Goal: Task Accomplishment & Management: Use online tool/utility

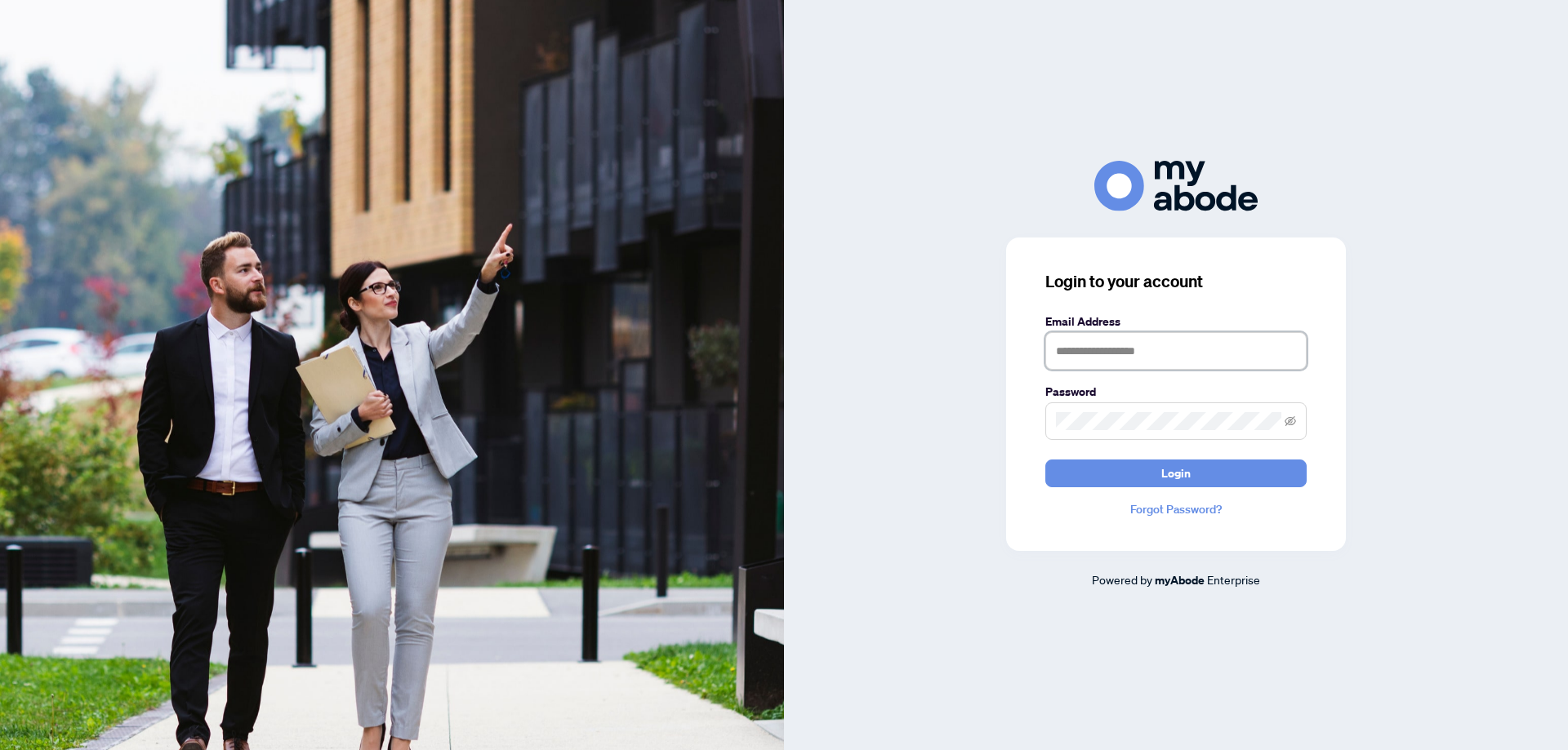
click at [1079, 352] on input "text" at bounding box center [1176, 350] width 261 height 37
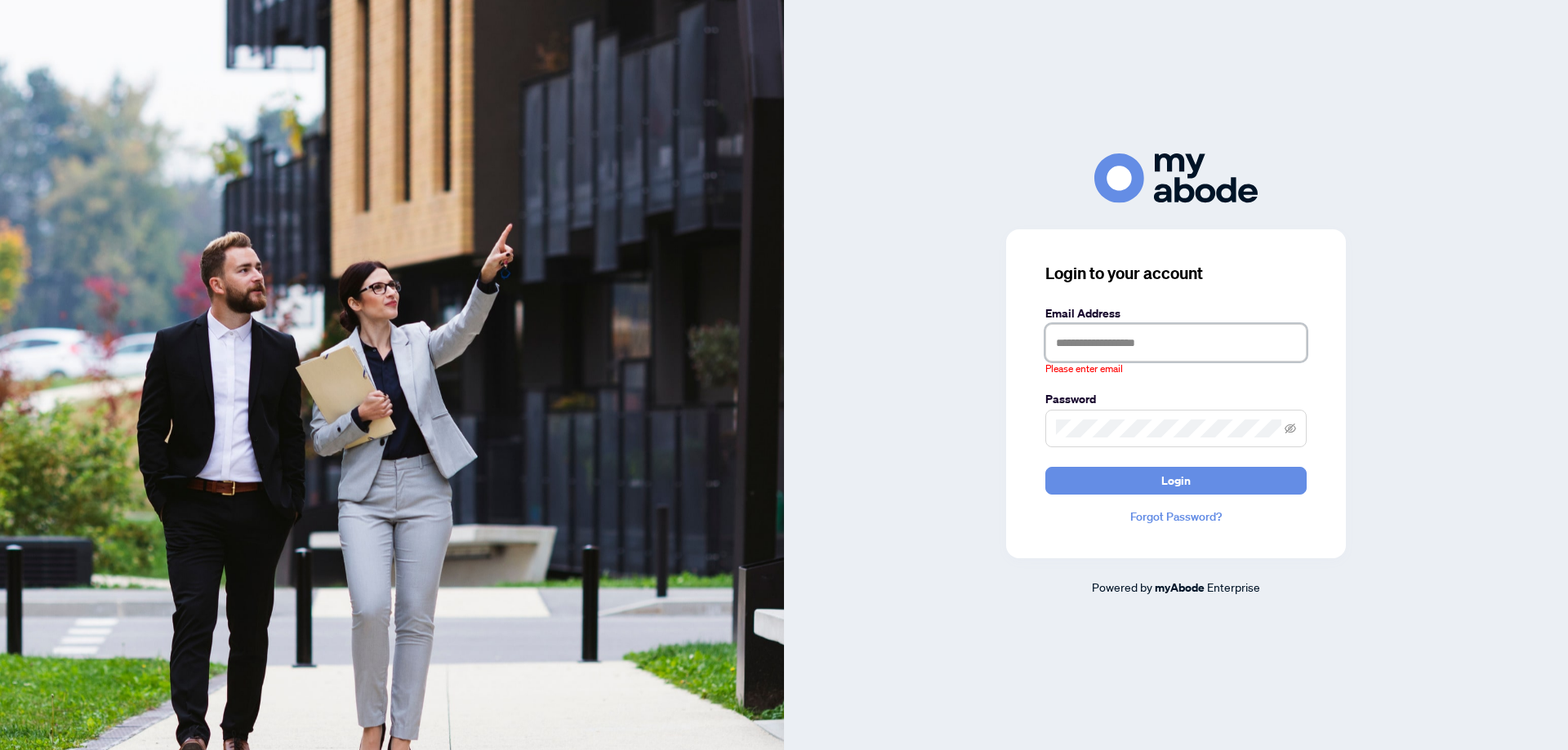
type input "**********"
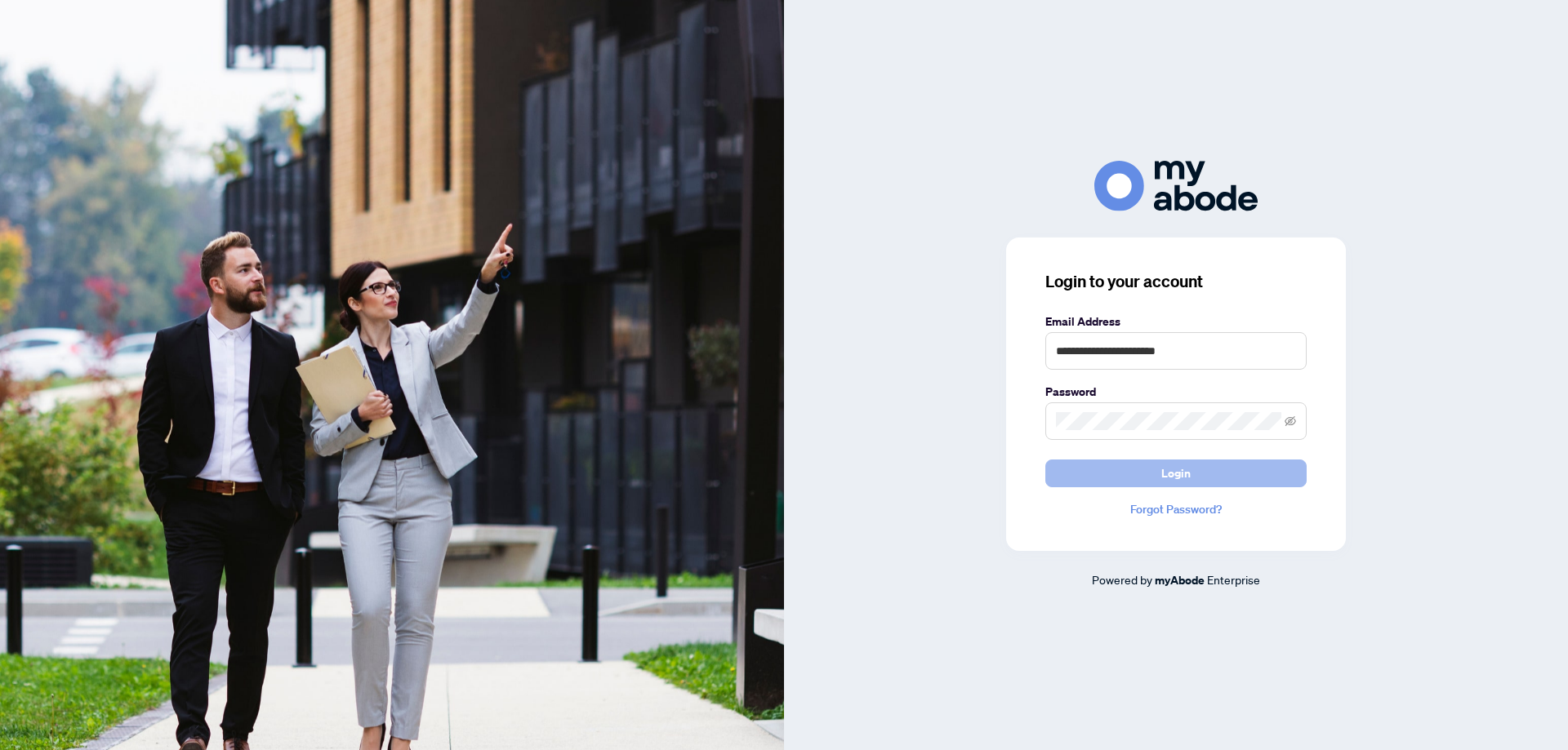
click at [1144, 473] on button "Login" at bounding box center [1176, 473] width 261 height 28
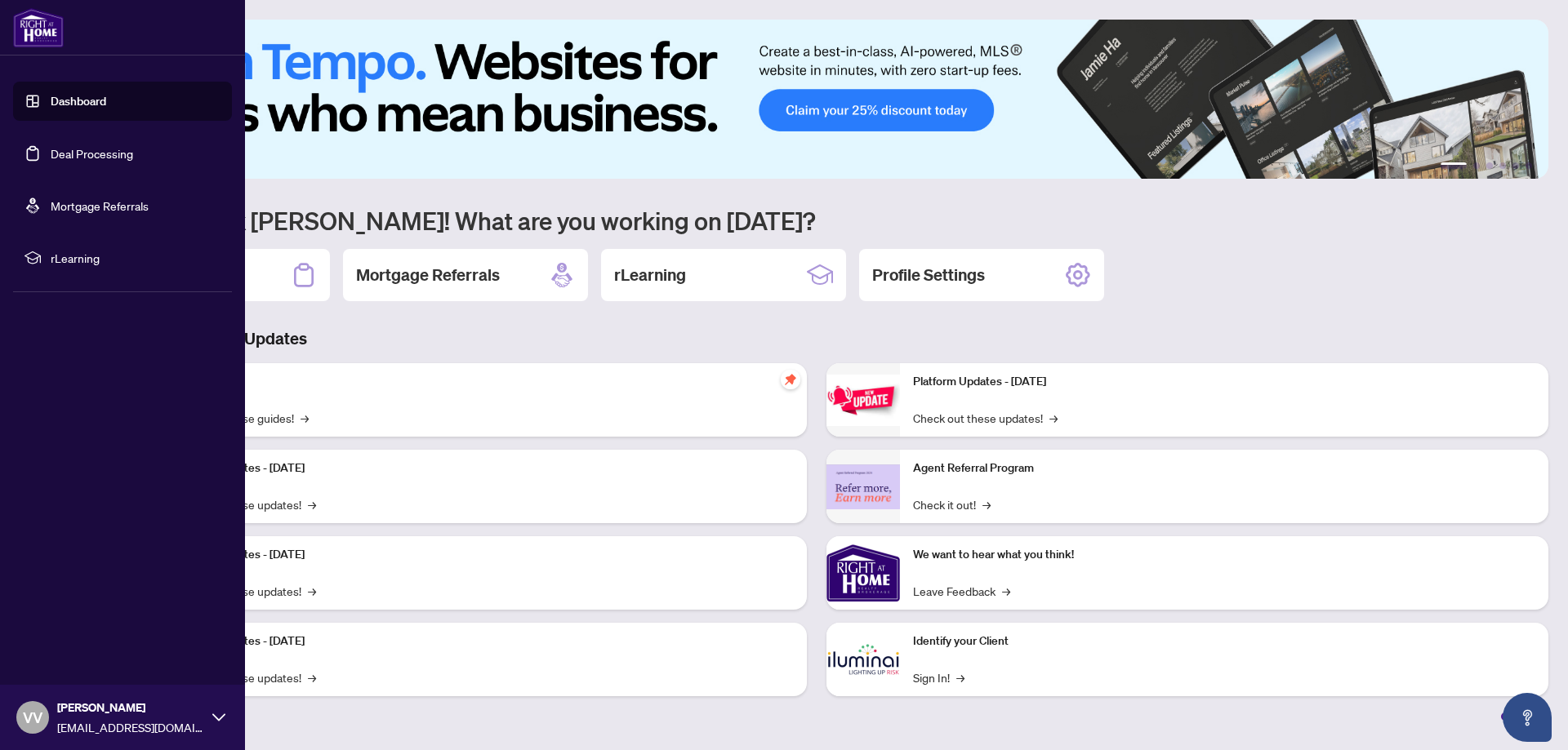
click at [101, 156] on link "Deal Processing" at bounding box center [92, 153] width 83 height 15
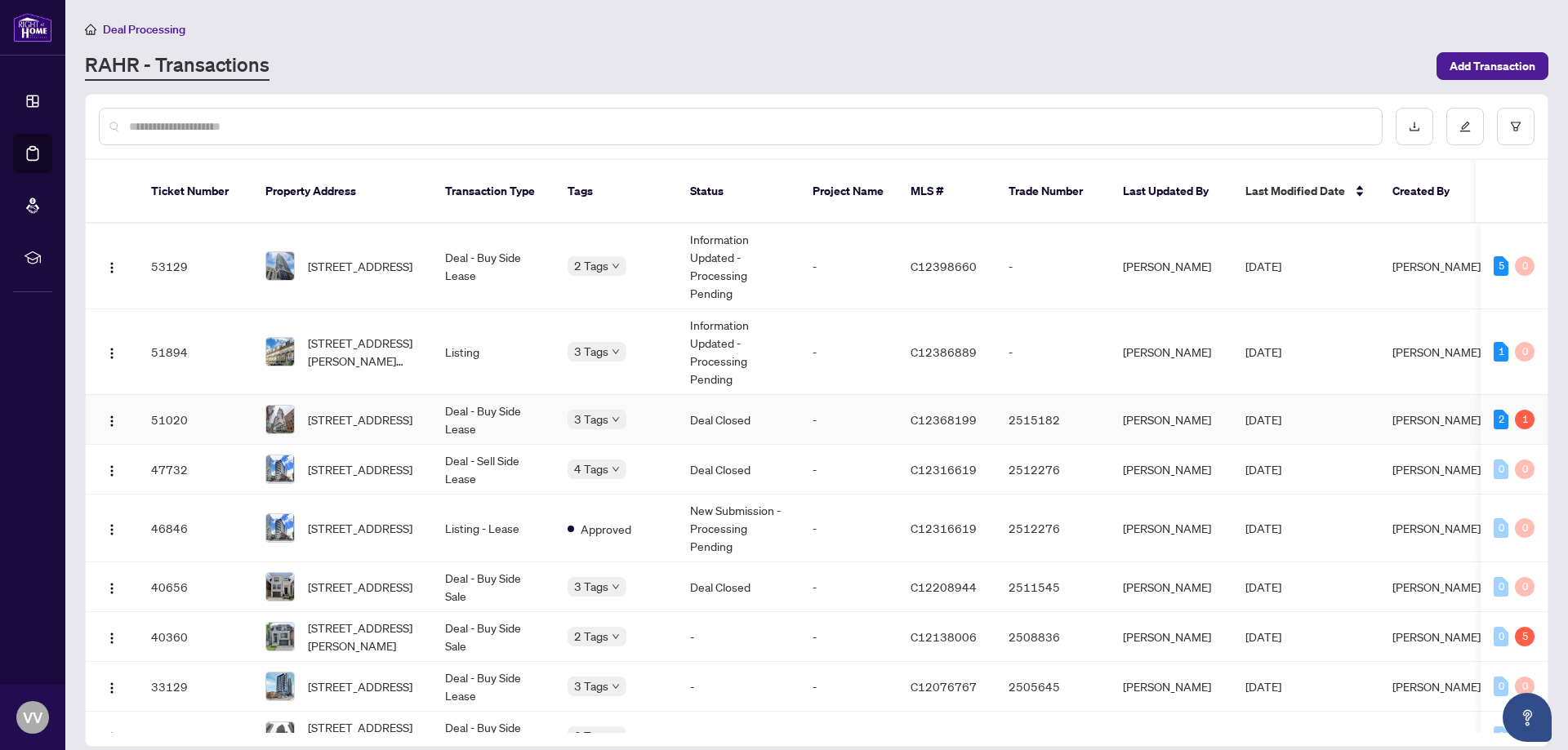
click at [510, 397] on td "Deal - Buy Side Lease" at bounding box center [492, 420] width 122 height 50
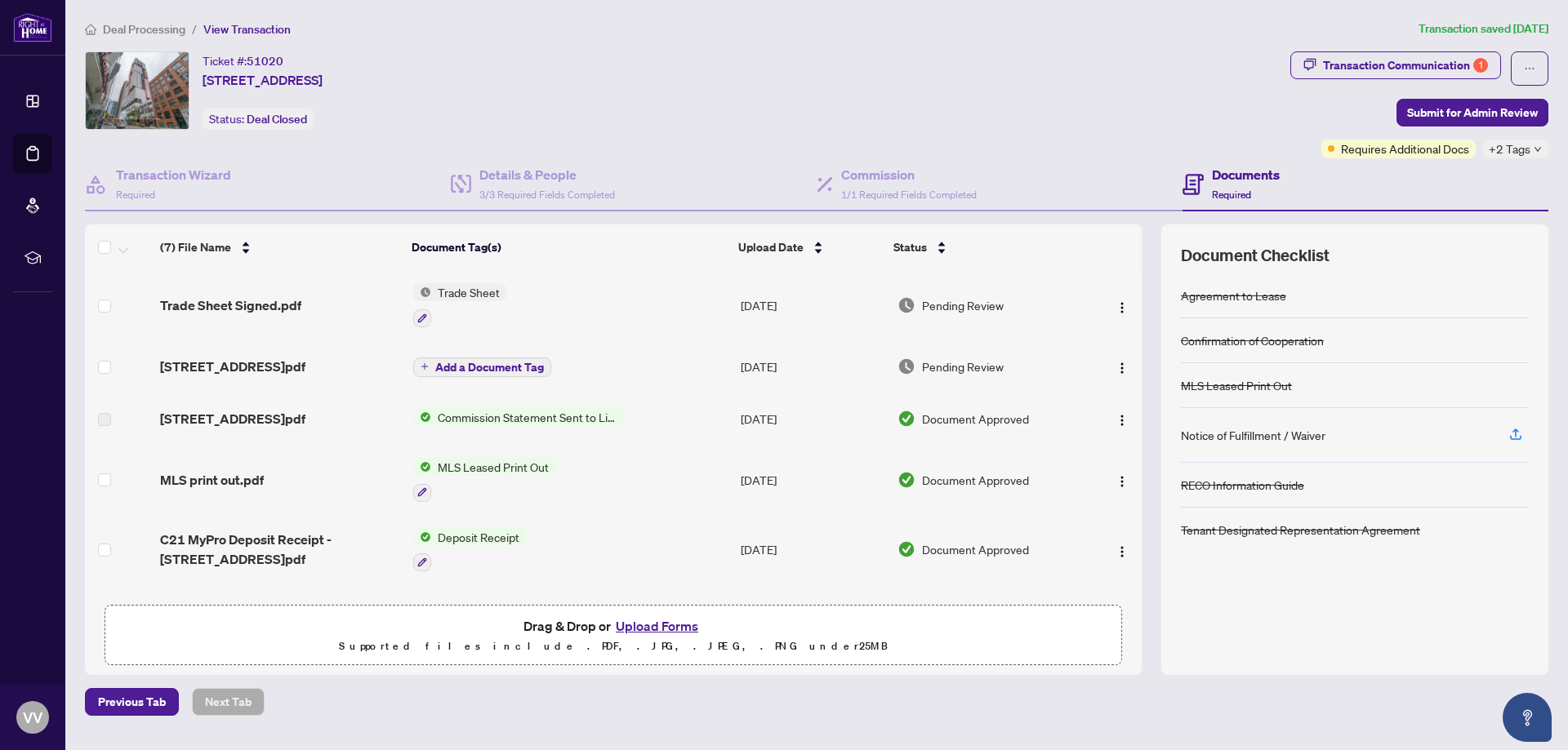
click at [1521, 153] on span "+2 Tags" at bounding box center [1509, 149] width 42 height 19
click at [1149, 119] on div "Ticket #: 51020 3108-318 Richmond St, Toronto, Ontario M5V 1X2, Canada Status: …" at bounding box center [685, 91] width 1199 height 78
click at [1343, 66] on div "Transaction Communication 1" at bounding box center [1406, 65] width 165 height 26
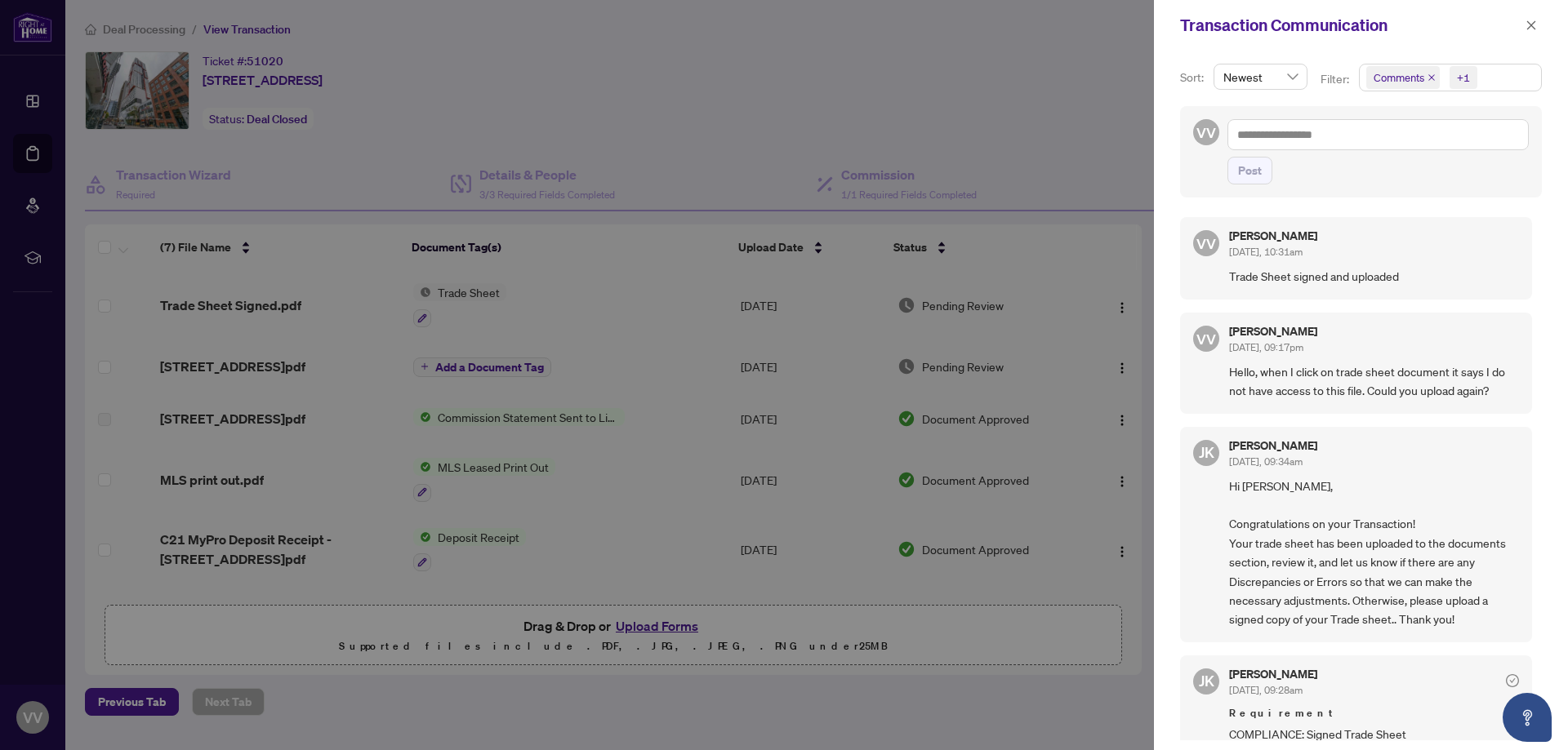
click at [922, 68] on div at bounding box center [784, 375] width 1568 height 750
click at [1529, 24] on icon "close" at bounding box center [1531, 25] width 12 height 12
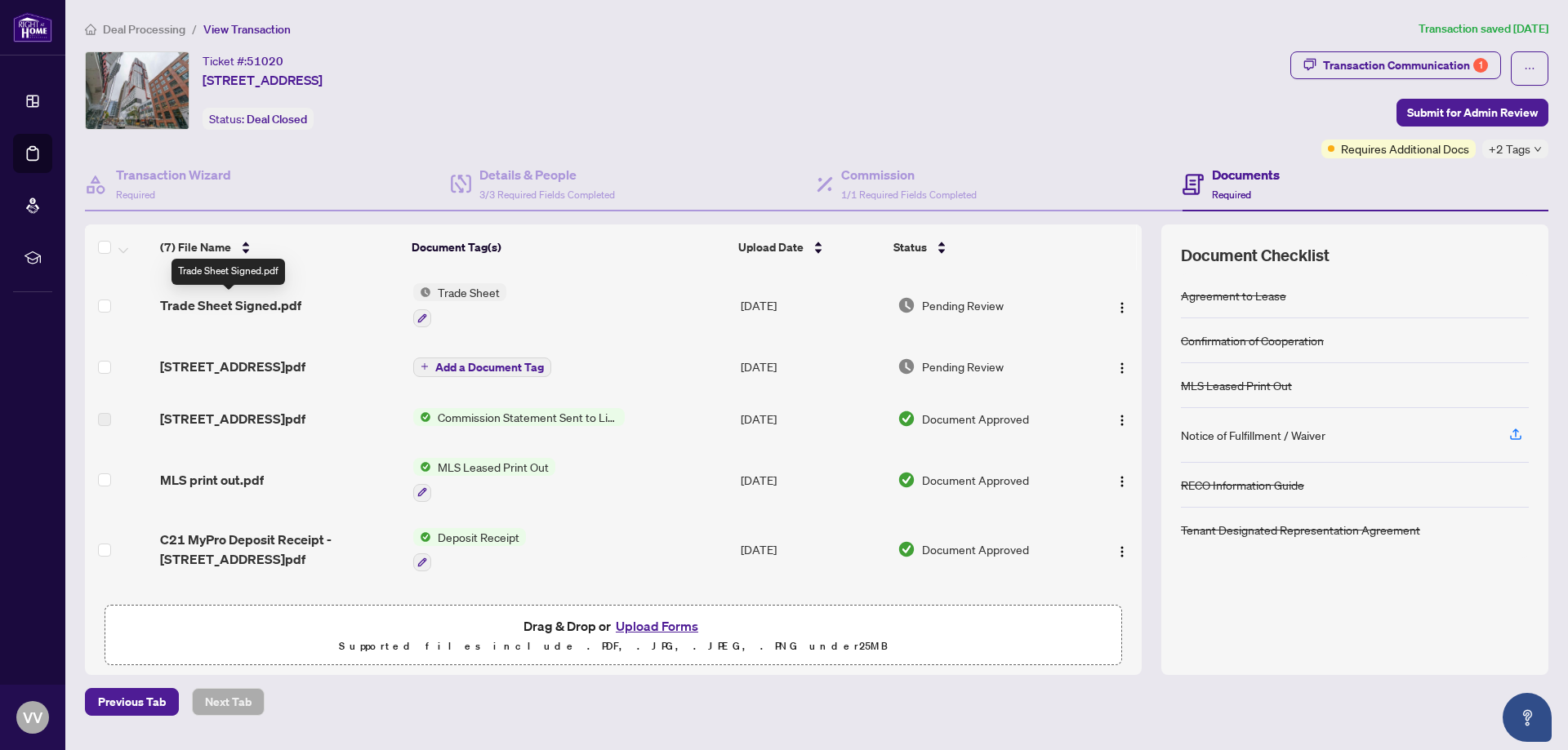
click at [242, 306] on span "Trade Sheet Signed.pdf" at bounding box center [230, 306] width 141 height 20
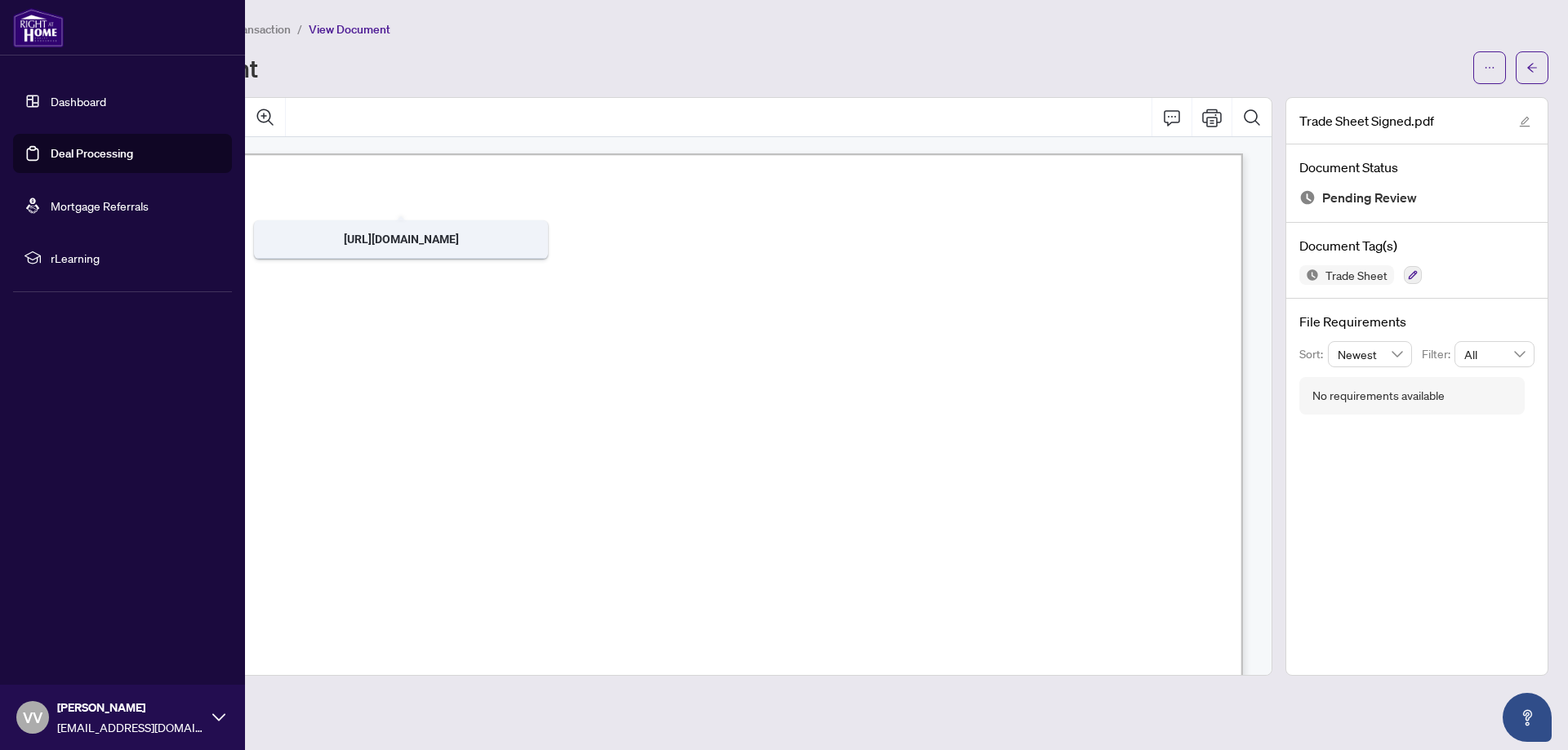
click at [77, 151] on link "Deal Processing" at bounding box center [92, 153] width 83 height 15
